Goal: Obtain resource: Obtain resource

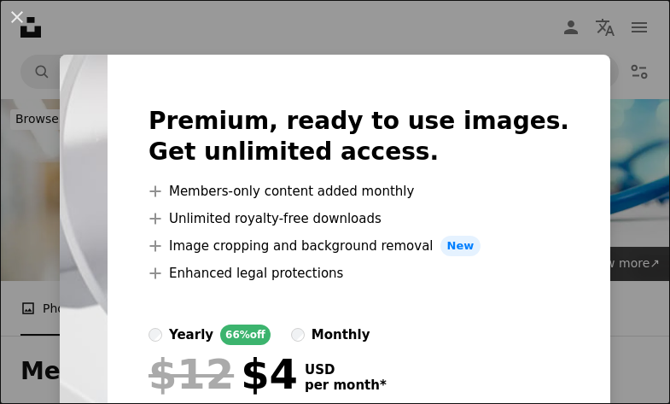
scroll to position [427, 0]
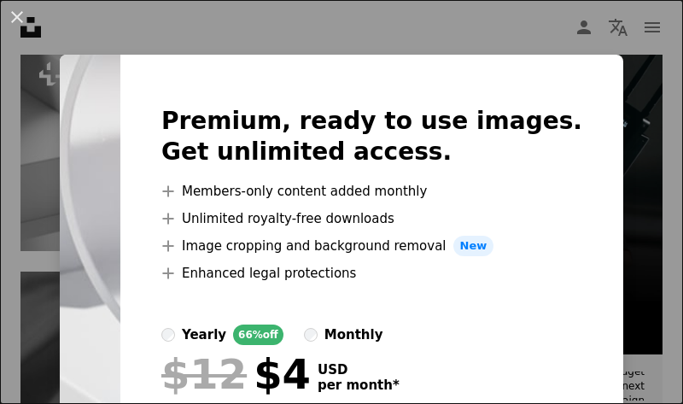
click at [34, 266] on div "An X shape Premium, ready to use images. Get unlimited access. A plus sign Memb…" at bounding box center [341, 202] width 683 height 404
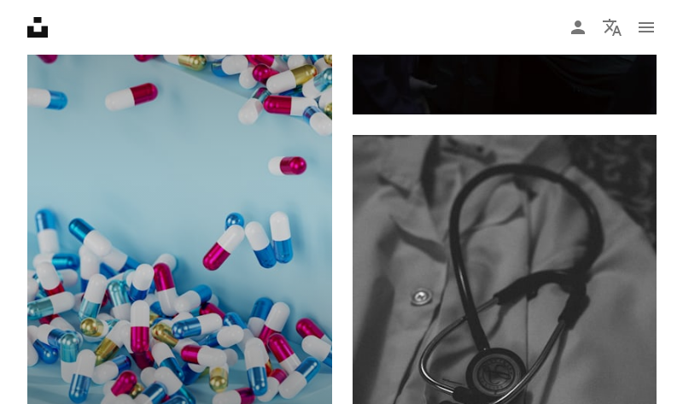
scroll to position [1195, 0]
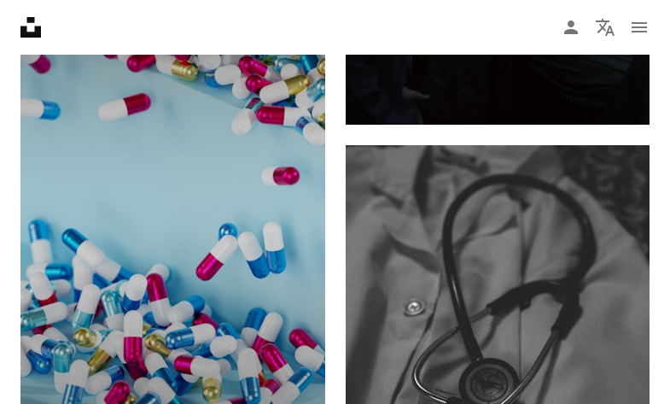
click at [283, 188] on img at bounding box center [172, 215] width 305 height 487
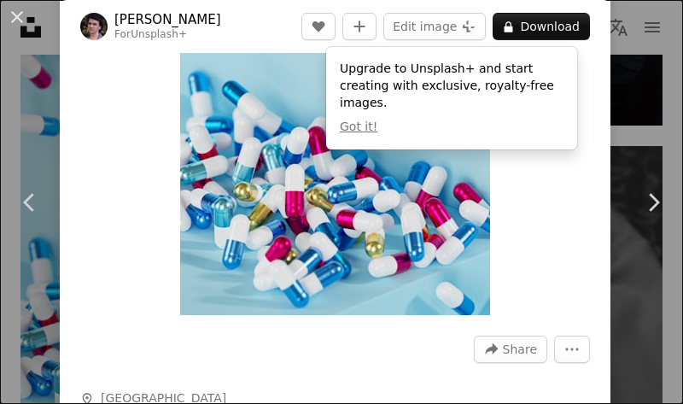
scroll to position [341, 0]
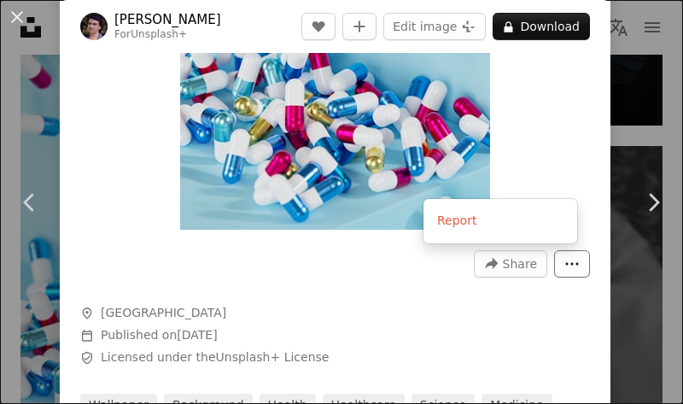
click at [566, 260] on icon "More Actions" at bounding box center [571, 263] width 15 height 15
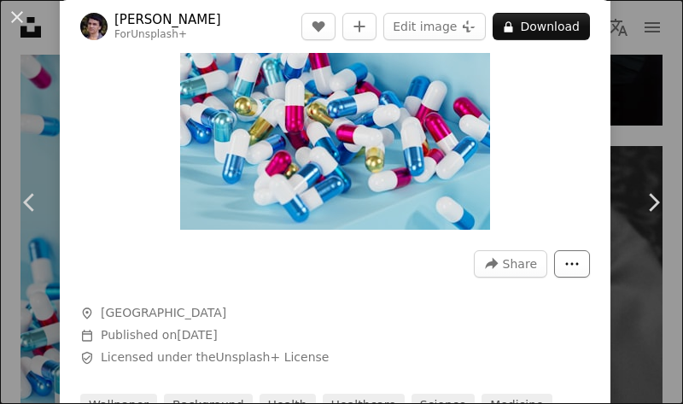
click at [564, 263] on icon "More Actions" at bounding box center [571, 263] width 15 height 15
click at [536, 21] on button "A lock Download" at bounding box center [541, 26] width 97 height 27
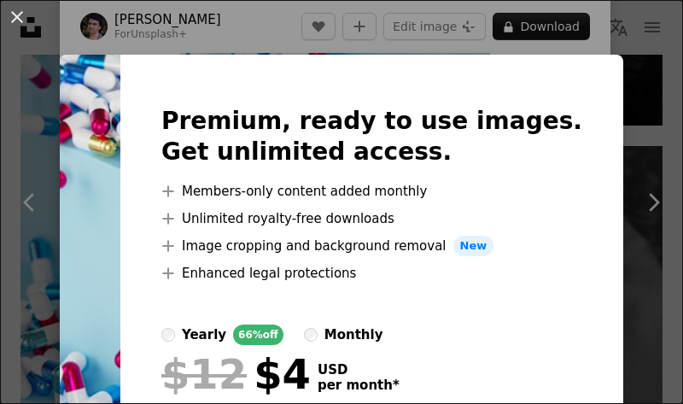
click at [120, 241] on img at bounding box center [90, 301] width 61 height 492
click at [14, 20] on button "An X shape" at bounding box center [17, 17] width 20 height 20
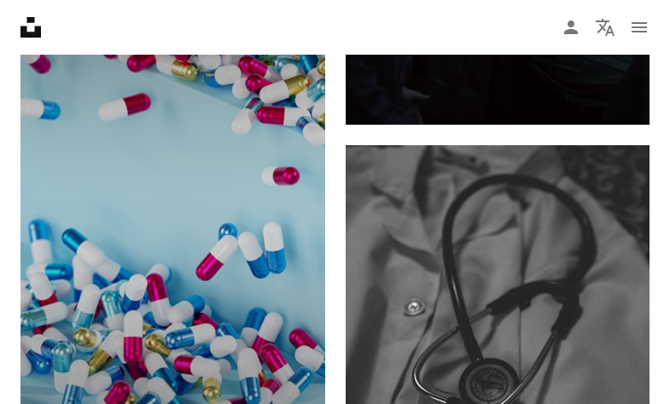
click at [248, 112] on img at bounding box center [172, 215] width 305 height 487
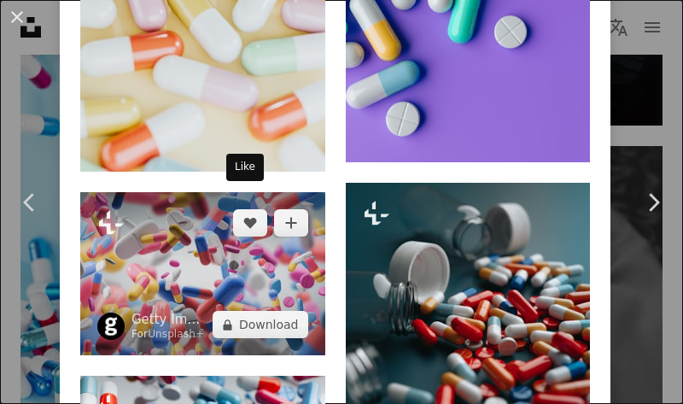
scroll to position [3756, 0]
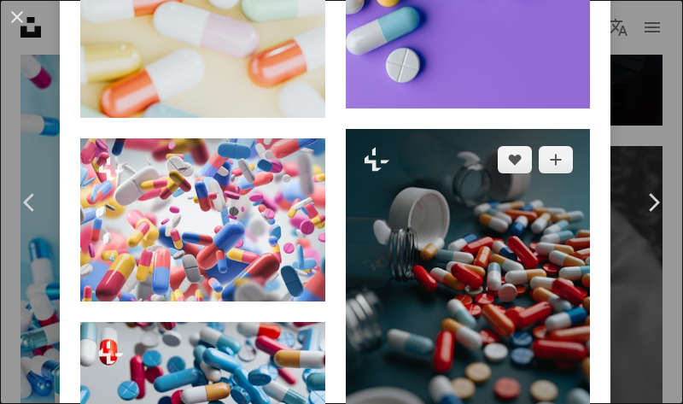
click at [498, 234] on img at bounding box center [468, 301] width 245 height 345
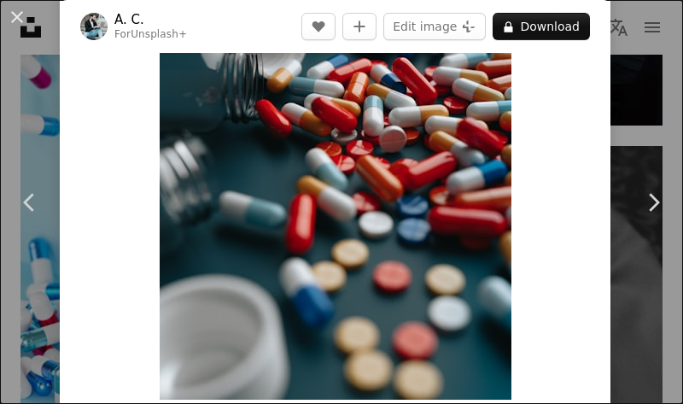
scroll to position [171, 0]
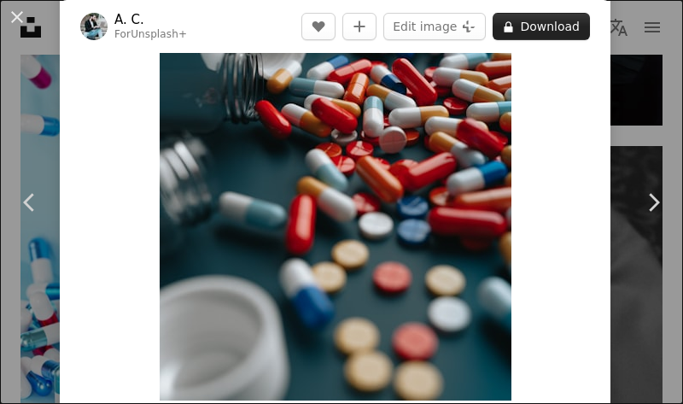
click at [530, 26] on button "A lock Download" at bounding box center [541, 26] width 97 height 27
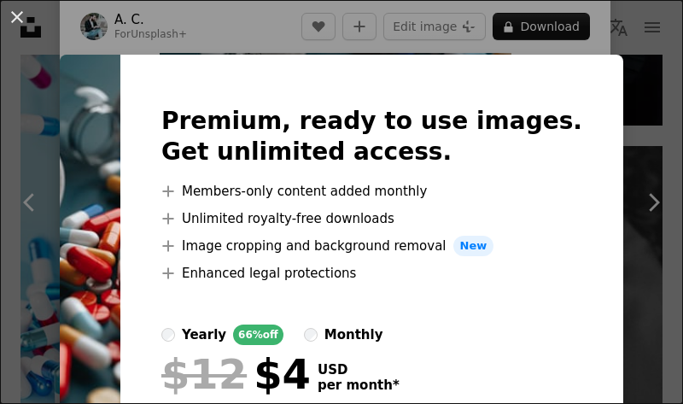
click at [89, 209] on img at bounding box center [90, 301] width 61 height 492
